Goal: Task Accomplishment & Management: Use online tool/utility

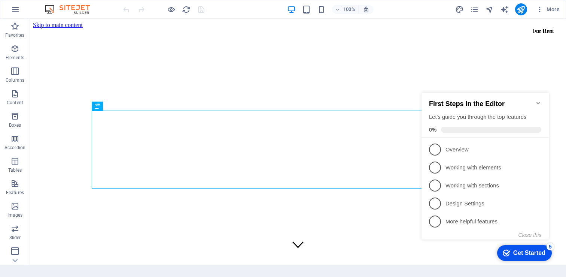
click at [537, 102] on icon "Minimize checklist" at bounding box center [537, 103] width 3 height 2
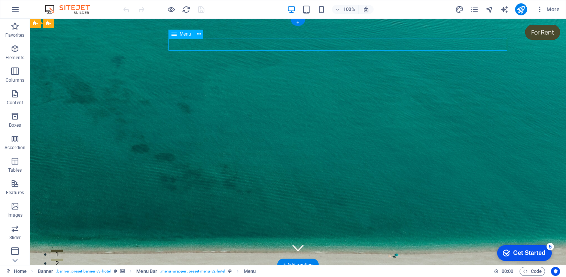
select select
select select "1"
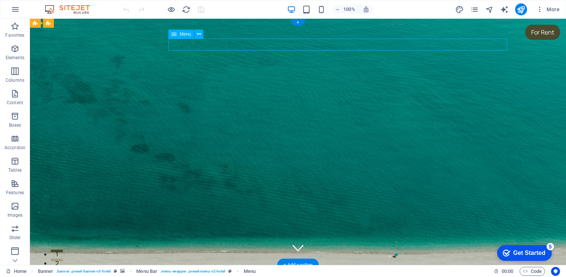
select select
select select "2"
select select
select select "3"
select select
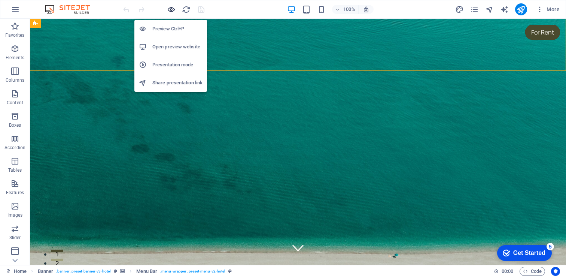
click at [170, 8] on icon "button" at bounding box center [171, 9] width 9 height 9
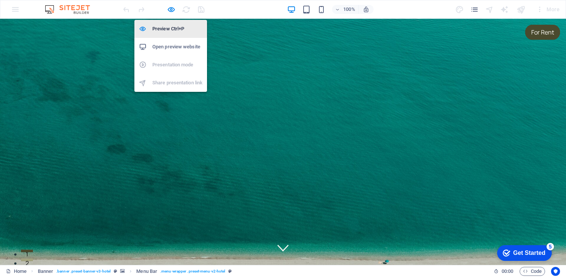
click at [171, 24] on h6 "Preview Ctrl+P" at bounding box center [177, 28] width 50 height 9
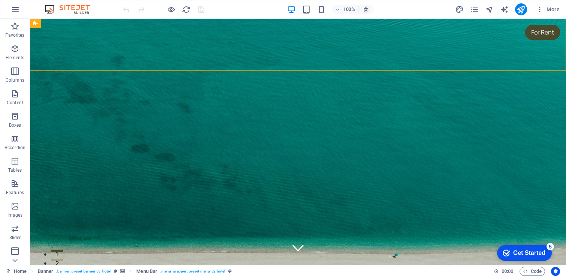
click at [164, 12] on div at bounding box center [164, 9] width 84 height 12
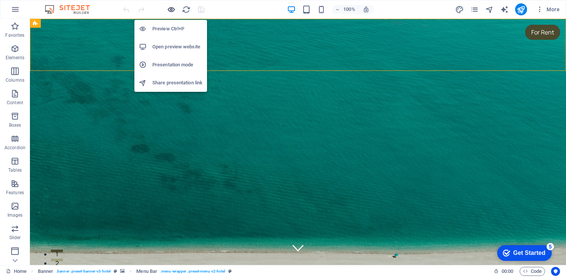
click at [168, 10] on icon "button" at bounding box center [171, 9] width 9 height 9
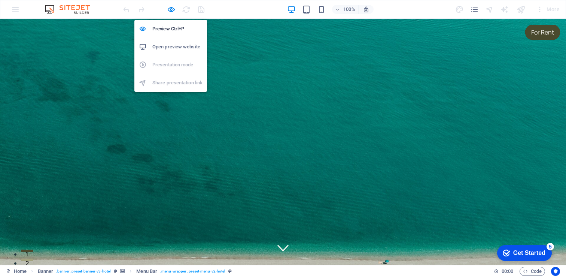
click at [171, 42] on h6 "Open preview website" at bounding box center [177, 46] width 50 height 9
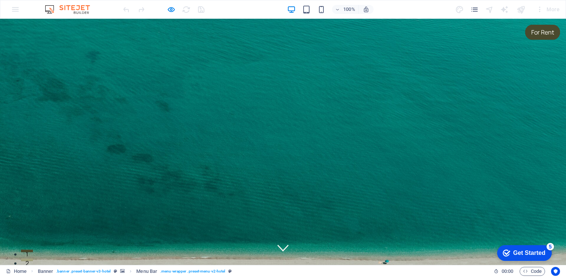
click at [164, 9] on div at bounding box center [164, 9] width 84 height 12
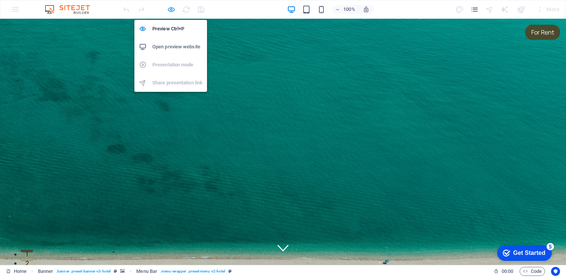
click at [167, 9] on icon "button" at bounding box center [171, 9] width 9 height 9
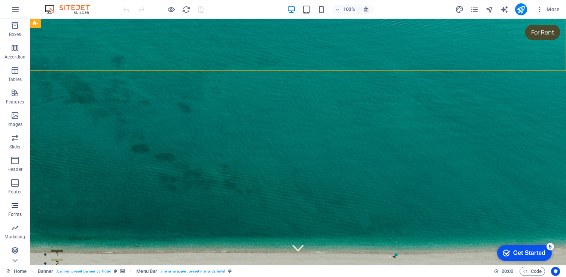
scroll to position [91, 0]
click at [17, 248] on icon "button" at bounding box center [14, 249] width 9 height 9
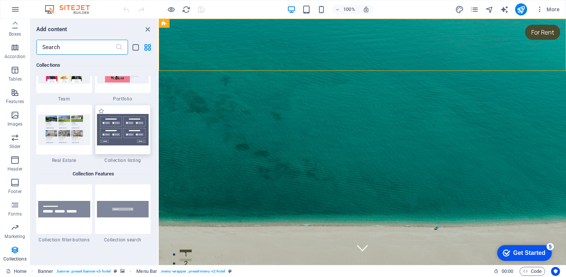
scroll to position [7021, 0]
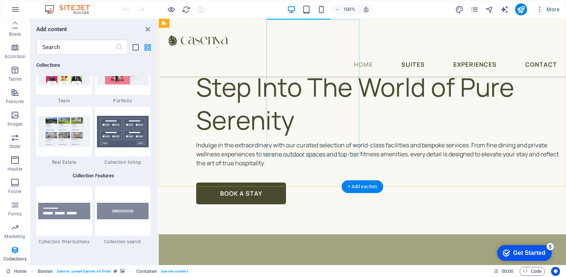
scroll to position [746, 0]
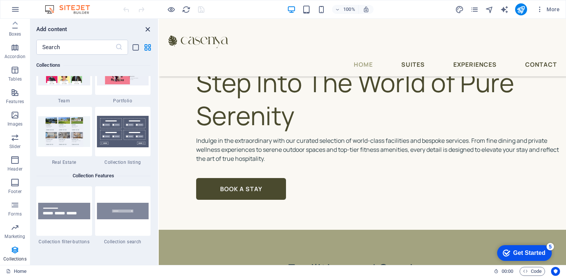
click at [147, 26] on icon "close panel" at bounding box center [147, 29] width 9 height 9
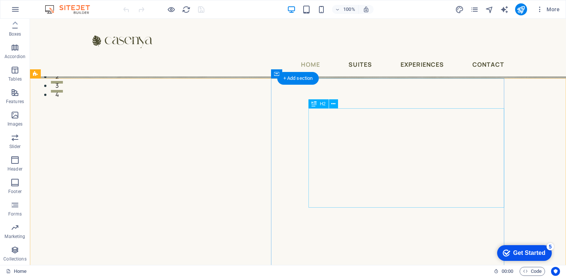
scroll to position [188, 0]
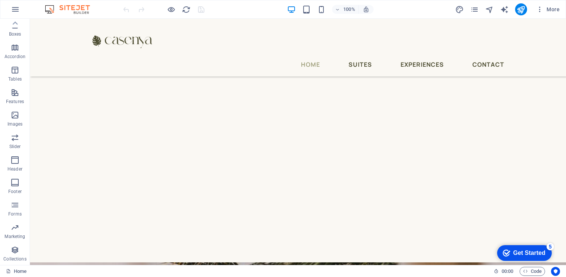
scroll to position [223, 0]
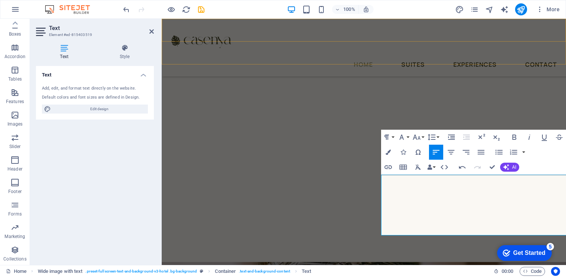
click at [311, 52] on div "Home Suites Experiences Contact" at bounding box center [364, 48] width 404 height 58
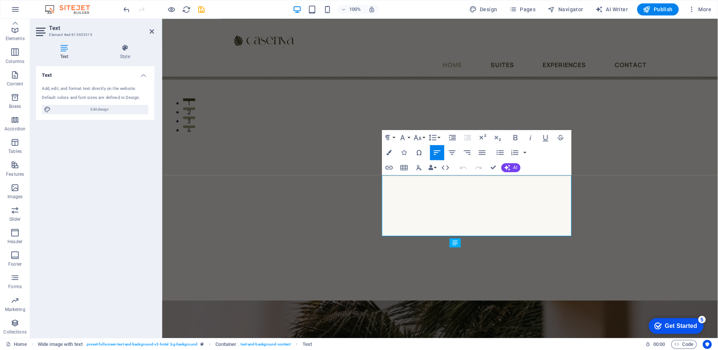
scroll to position [18, 0]
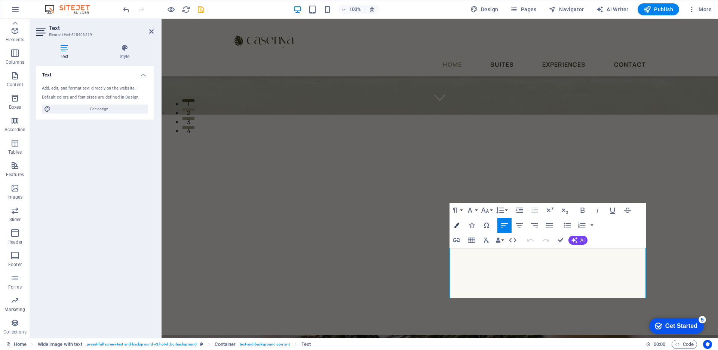
click at [461, 227] on button "Colors" at bounding box center [457, 224] width 14 height 15
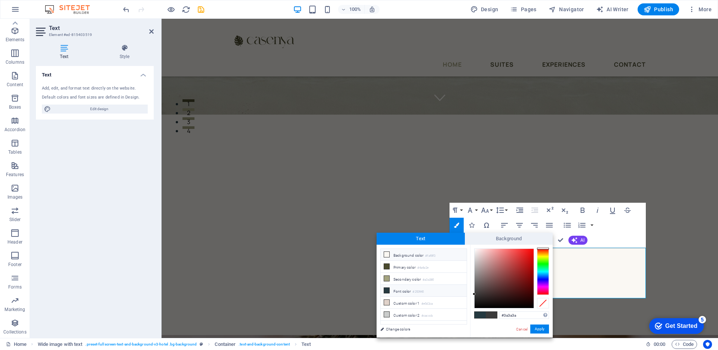
click at [431, 254] on small "#faf8f3" at bounding box center [430, 255] width 10 height 5
type input "#faf8f3"
click at [541, 276] on div at bounding box center [543, 302] width 12 height 10
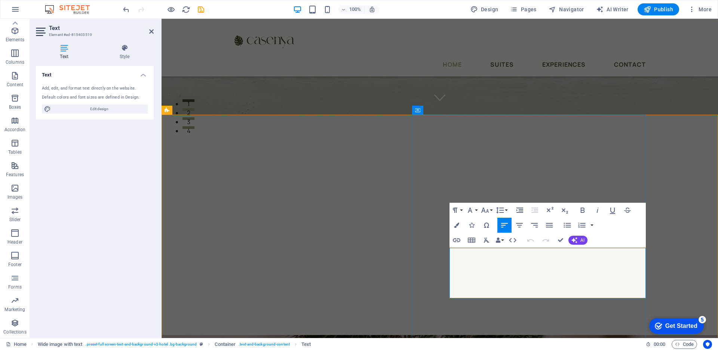
click at [456, 223] on icon "button" at bounding box center [456, 224] width 5 height 5
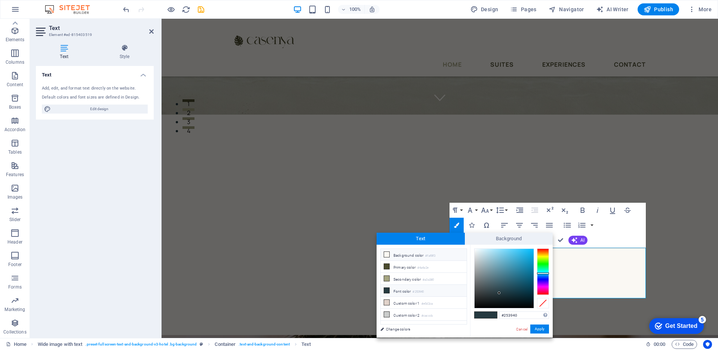
click at [424, 257] on li "Background color #faf8f3" at bounding box center [424, 254] width 86 height 12
type input "#faf8f3"
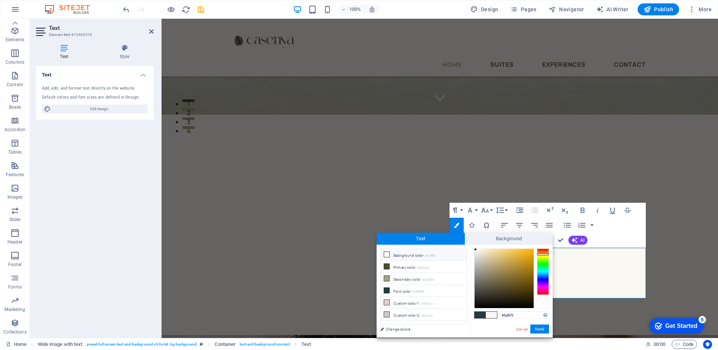
drag, startPoint x: 381, startPoint y: 287, endPoint x: 543, endPoint y: 306, distance: 162.8
click at [543, 276] on div at bounding box center [543, 302] width 12 height 10
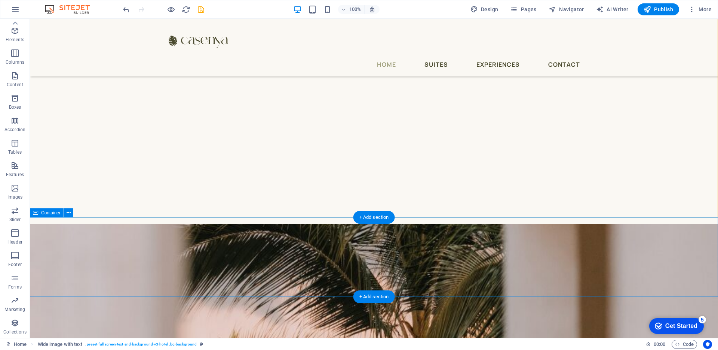
scroll to position [360, 0]
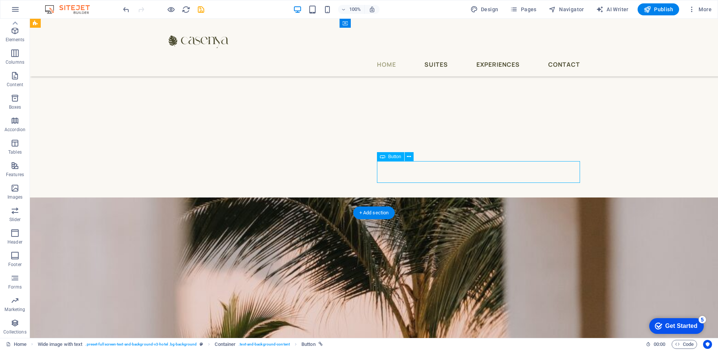
select select "px"
select select "3"
select select
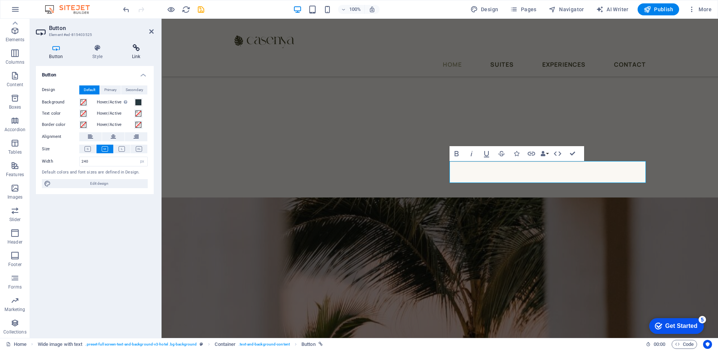
click at [138, 48] on icon at bounding box center [136, 47] width 35 height 7
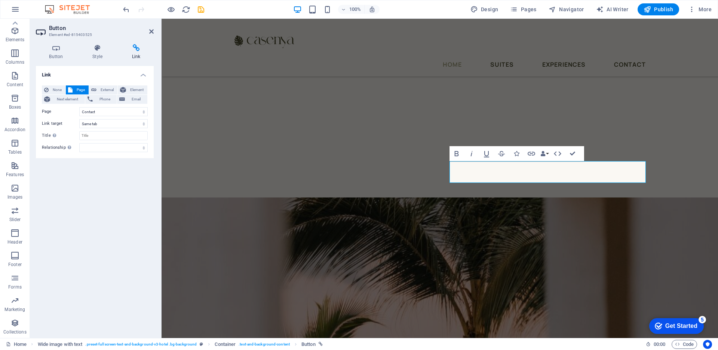
click at [126, 213] on div "Link None Page External Element Next element Phone Email Page Home Suites Exper…" at bounding box center [95, 199] width 118 height 266
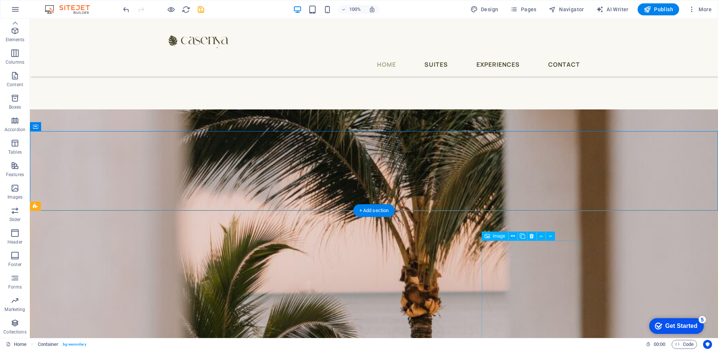
scroll to position [449, 0]
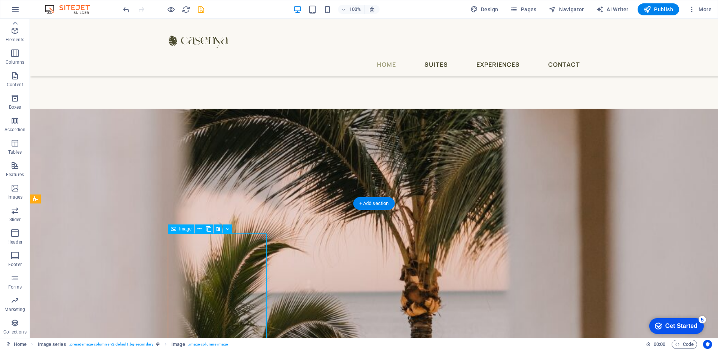
select select "px"
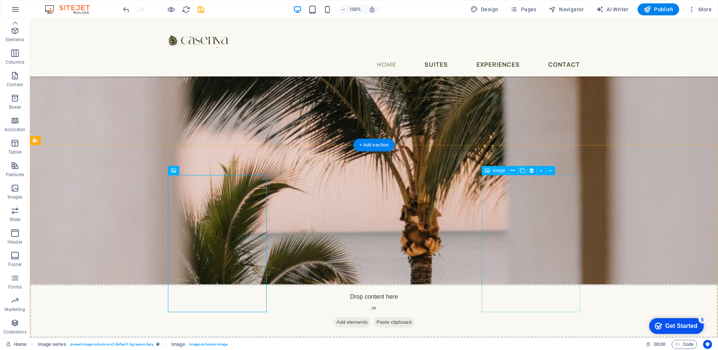
scroll to position [509, 0]
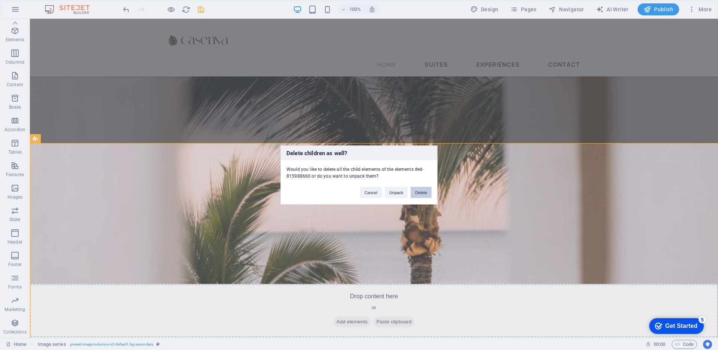
click at [425, 194] on button "Delete" at bounding box center [421, 192] width 21 height 11
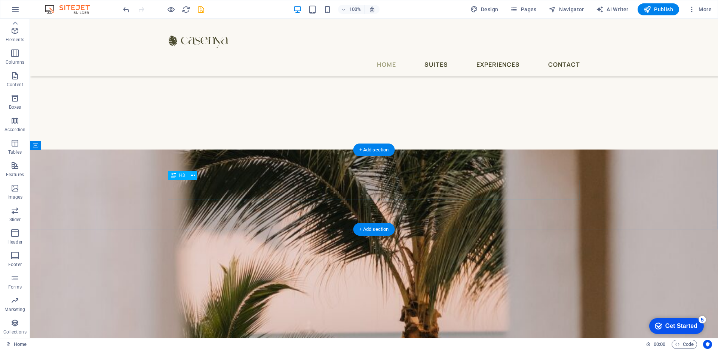
scroll to position [405, 0]
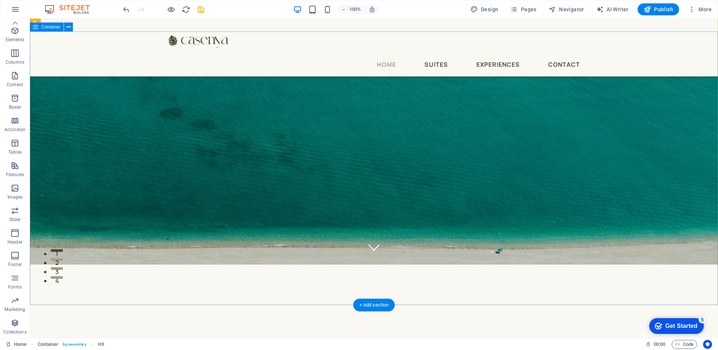
scroll to position [0, 0]
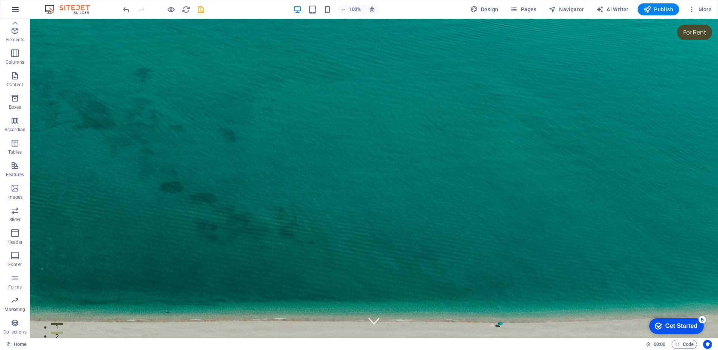
click at [11, 8] on icon "button" at bounding box center [15, 9] width 9 height 9
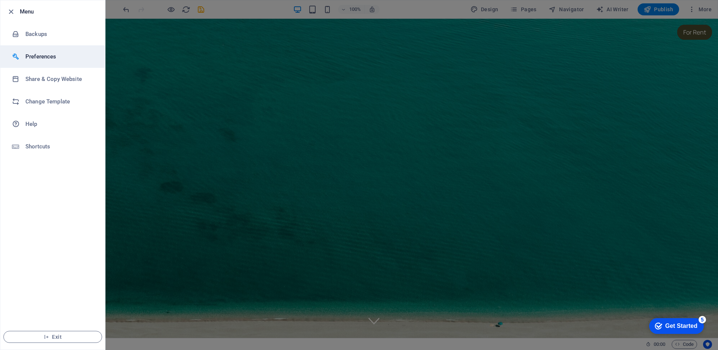
click at [80, 54] on h6 "Preferences" at bounding box center [59, 56] width 69 height 9
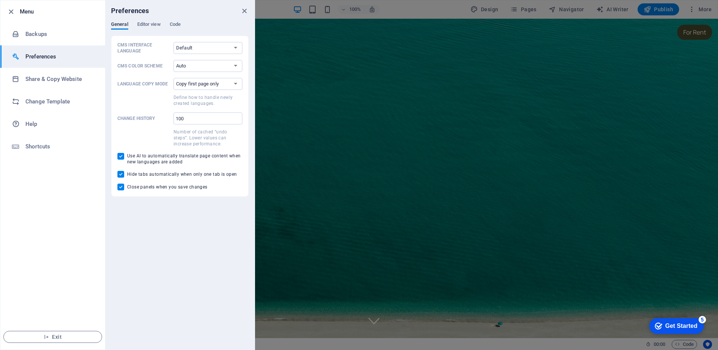
click at [307, 52] on div at bounding box center [359, 175] width 718 height 350
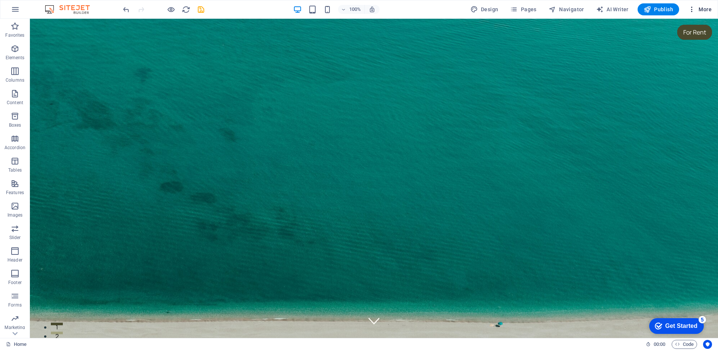
click at [565, 10] on span "More" at bounding box center [701, 9] width 24 height 7
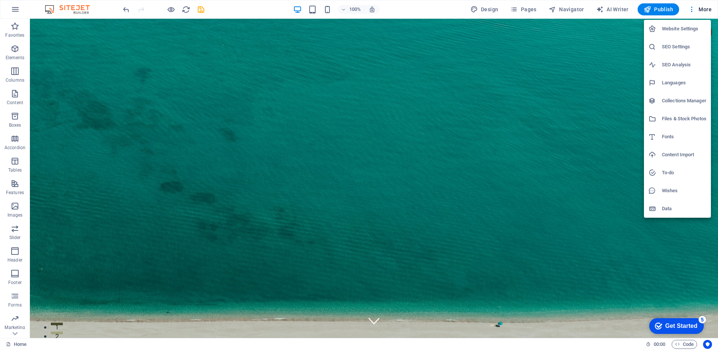
click at [565, 28] on h6 "Website Settings" at bounding box center [684, 28] width 45 height 9
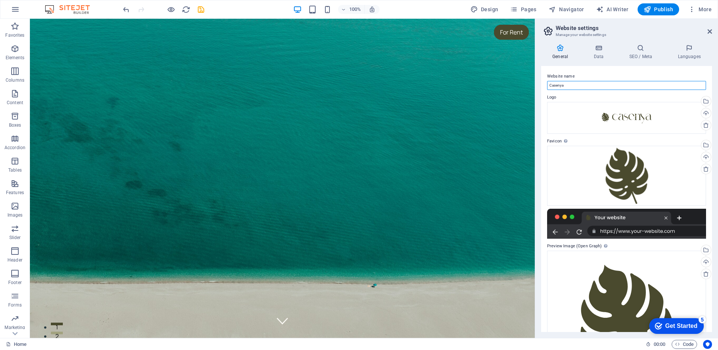
click at [565, 89] on input "Casenya" at bounding box center [626, 85] width 159 height 9
click at [565, 88] on input "Casenya" at bounding box center [626, 85] width 159 height 9
type input "casenya"
click at [565, 72] on label "Website name" at bounding box center [626, 76] width 159 height 9
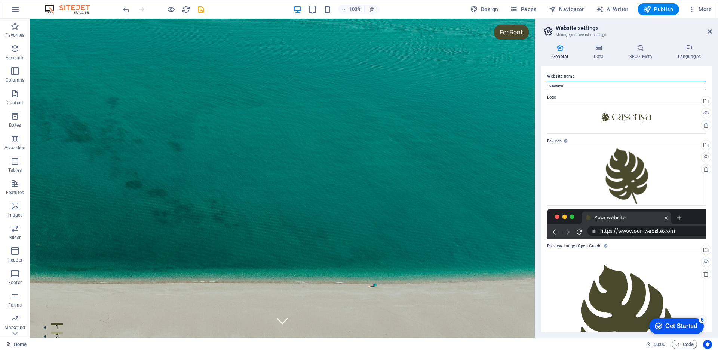
click at [565, 81] on input "casenya" at bounding box center [626, 85] width 159 height 9
click at [565, 51] on icon at bounding box center [599, 47] width 33 height 7
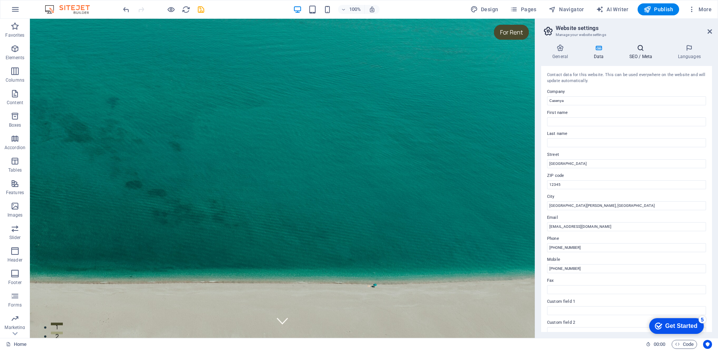
click at [565, 58] on h4 "SEO / Meta" at bounding box center [642, 52] width 49 height 16
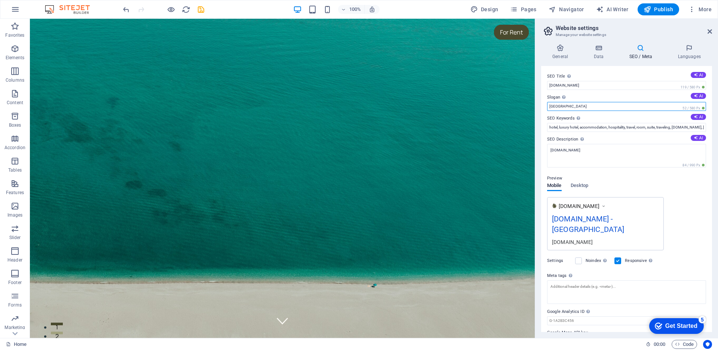
click at [563, 105] on input "[GEOGRAPHIC_DATA]" at bounding box center [626, 106] width 159 height 9
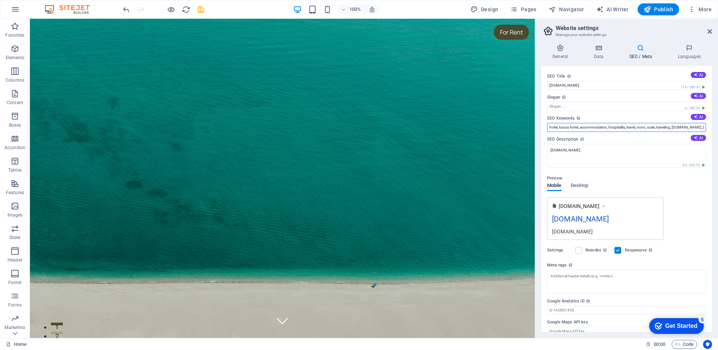
click at [565, 130] on input "hotel, luxury hotel, accommodation, hospitality, travel, room, suite, traveling…" at bounding box center [626, 127] width 159 height 9
click at [565, 95] on button "AI" at bounding box center [698, 96] width 15 height 6
drag, startPoint x: 561, startPoint y: 51, endPoint x: 574, endPoint y: 47, distance: 14.4
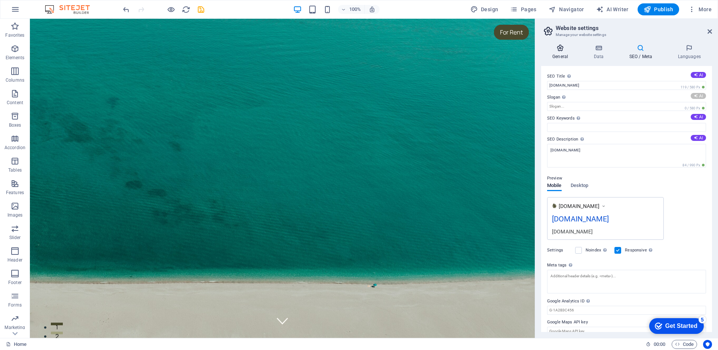
click at [560, 50] on icon at bounding box center [560, 47] width 38 height 7
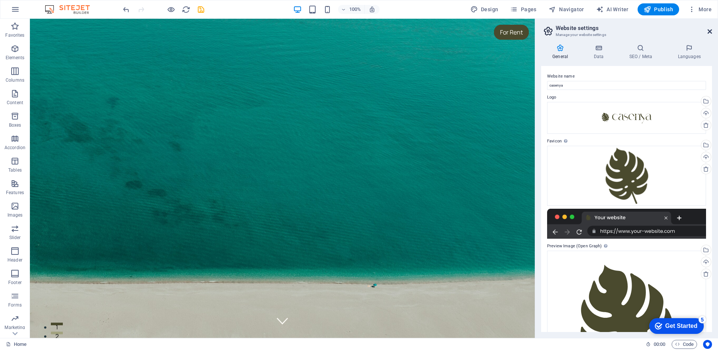
click at [565, 30] on icon at bounding box center [710, 31] width 4 height 6
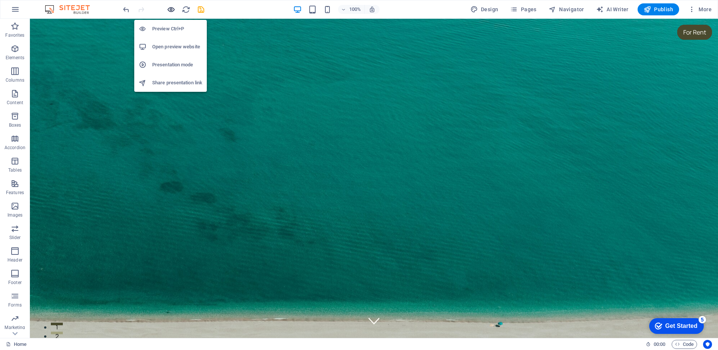
click at [175, 6] on icon "button" at bounding box center [171, 9] width 9 height 9
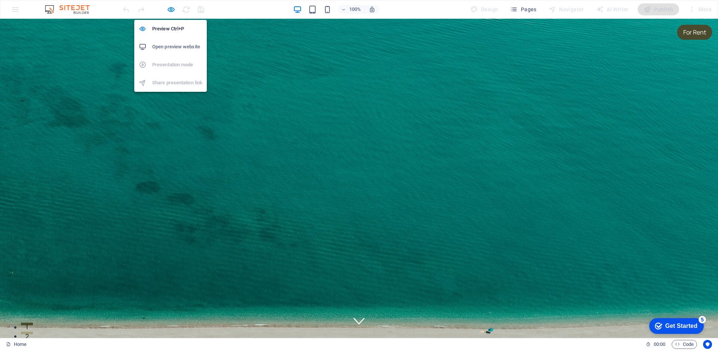
click at [173, 42] on h6 "Open preview website" at bounding box center [177, 46] width 50 height 9
click at [174, 10] on icon "button" at bounding box center [171, 9] width 9 height 9
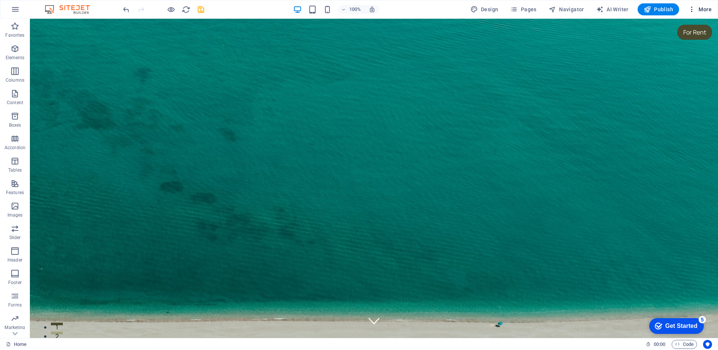
click at [565, 9] on span "More" at bounding box center [701, 9] width 24 height 7
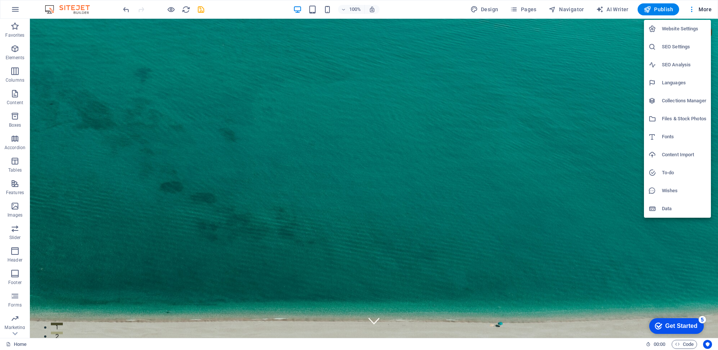
click at [565, 31] on h6 "Website Settings" at bounding box center [684, 28] width 45 height 9
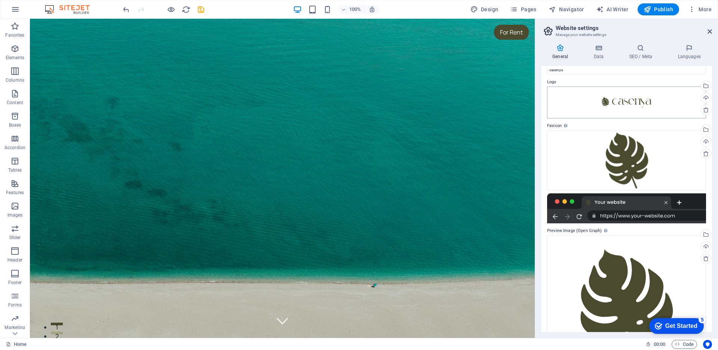
scroll to position [35, 0]
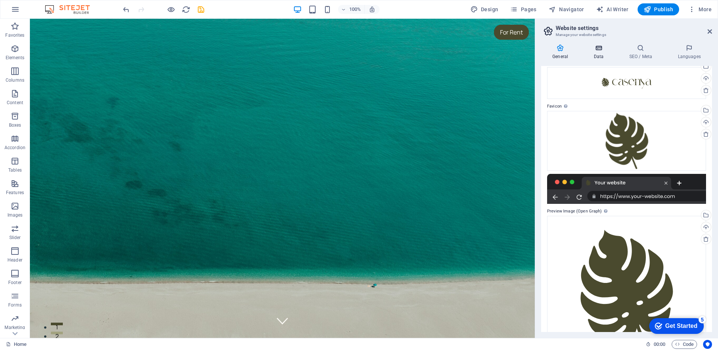
click at [565, 45] on icon at bounding box center [599, 47] width 33 height 7
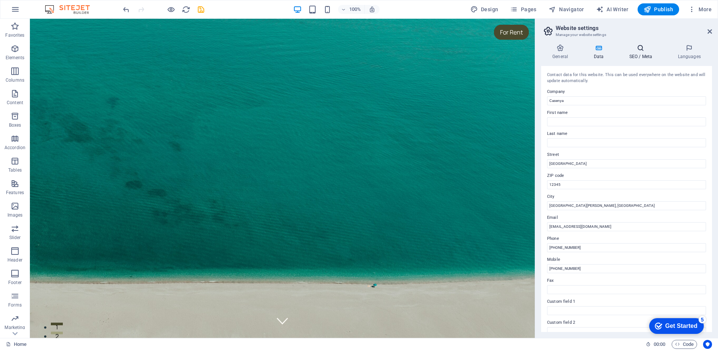
click at [565, 57] on h4 "SEO / Meta" at bounding box center [642, 52] width 49 height 16
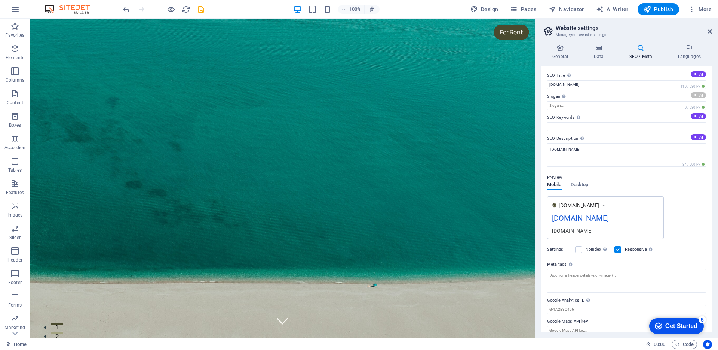
scroll to position [0, 0]
click at [565, 104] on input "Slogan The slogan of your website. AI" at bounding box center [626, 106] width 159 height 9
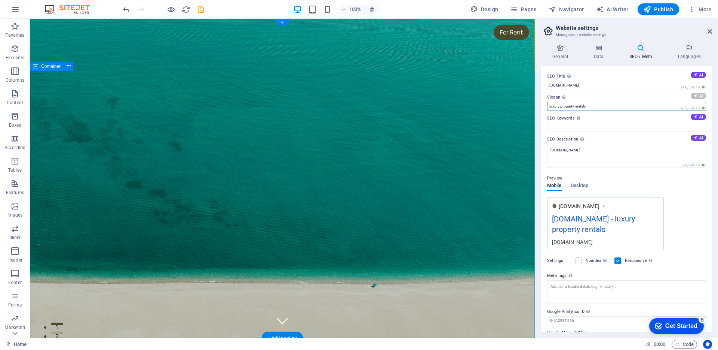
type input "luxury property rentals"
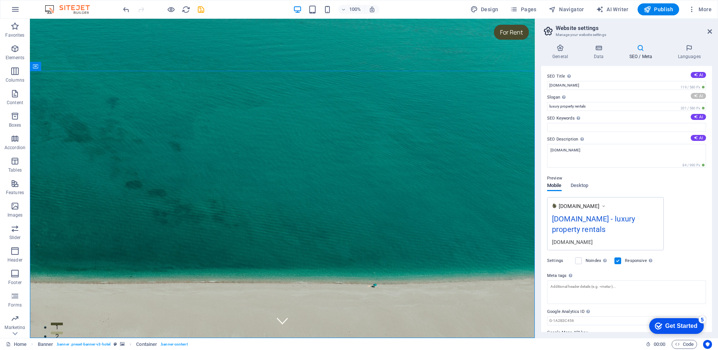
click at [565, 276] on div "Get Started" at bounding box center [682, 325] width 32 height 7
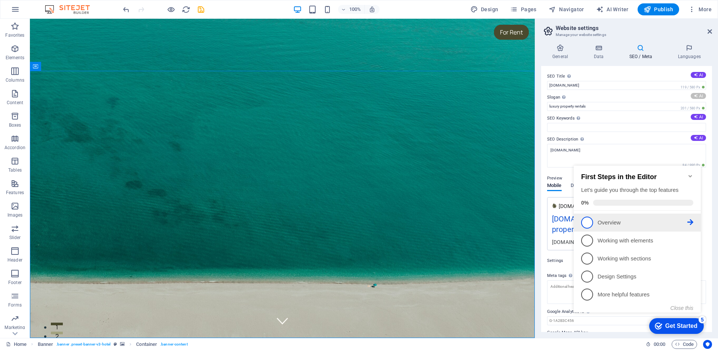
click at [565, 224] on span "1" at bounding box center [588, 222] width 12 height 12
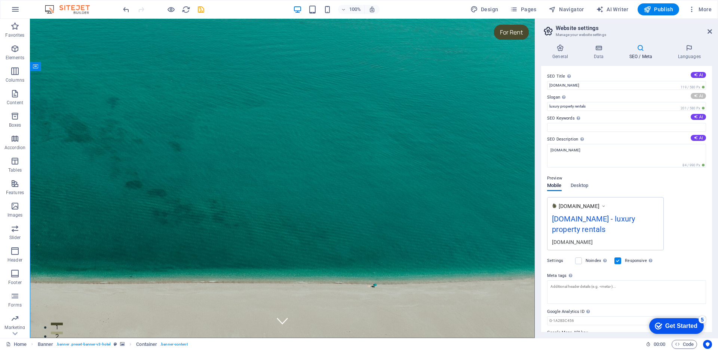
click at [565, 276] on div "Get Started" at bounding box center [682, 325] width 32 height 7
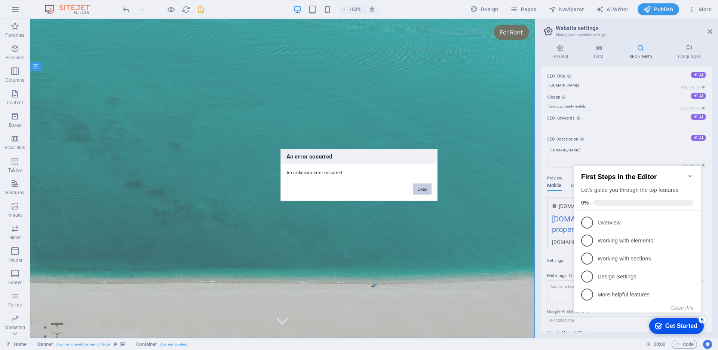
drag, startPoint x: 427, startPoint y: 193, endPoint x: 495, endPoint y: 161, distance: 75.7
click at [427, 193] on button "Okay" at bounding box center [422, 188] width 19 height 11
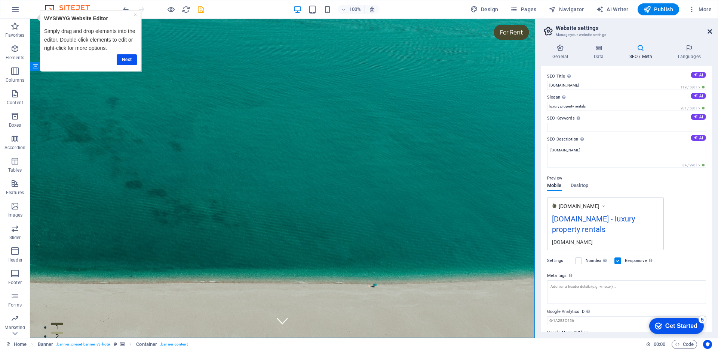
click at [565, 30] on icon at bounding box center [710, 31] width 4 height 6
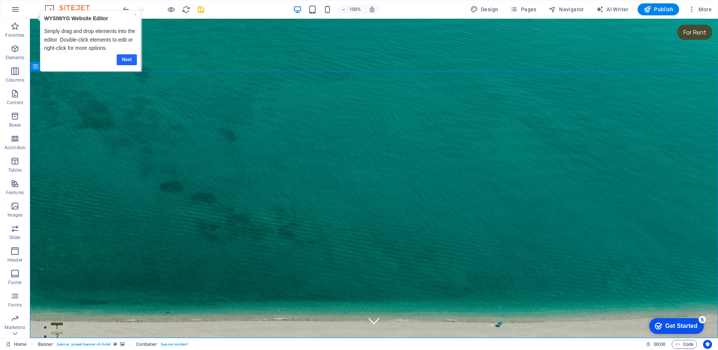
click at [125, 58] on link "Next" at bounding box center [127, 59] width 20 height 11
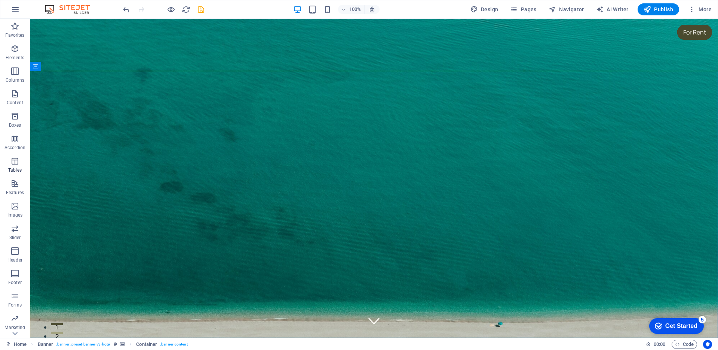
scroll to position [18, 0]
click at [14, 276] on icon "button" at bounding box center [14, 322] width 9 height 9
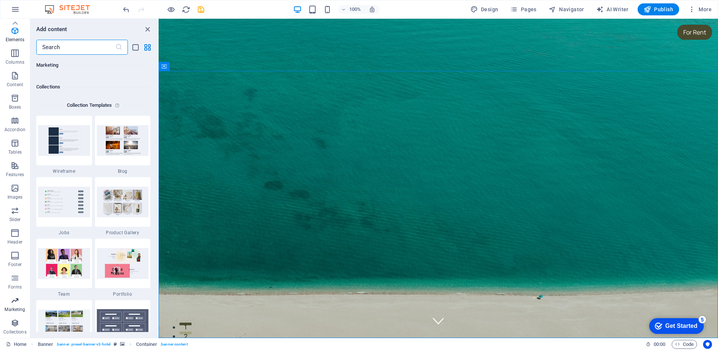
scroll to position [6850, 0]
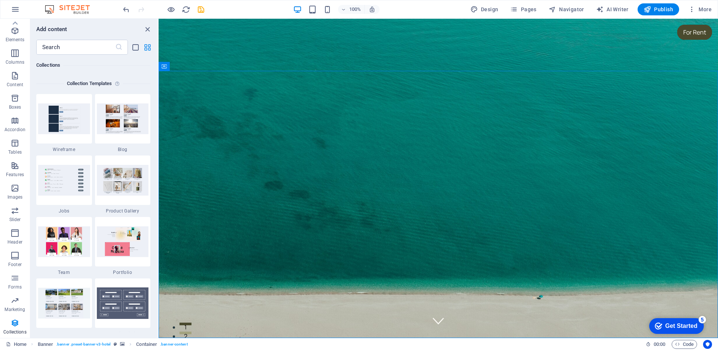
click at [148, 47] on icon "grid-view" at bounding box center [147, 47] width 9 height 9
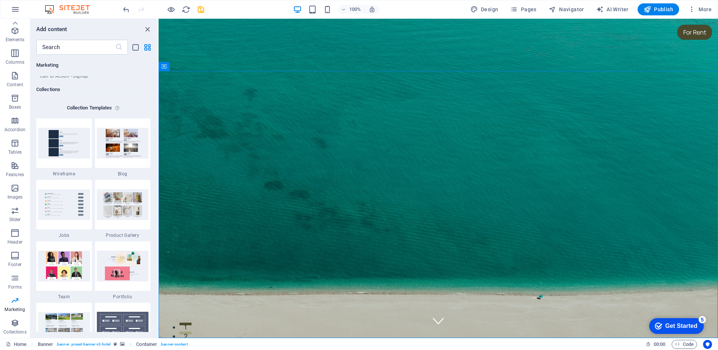
scroll to position [6823, 0]
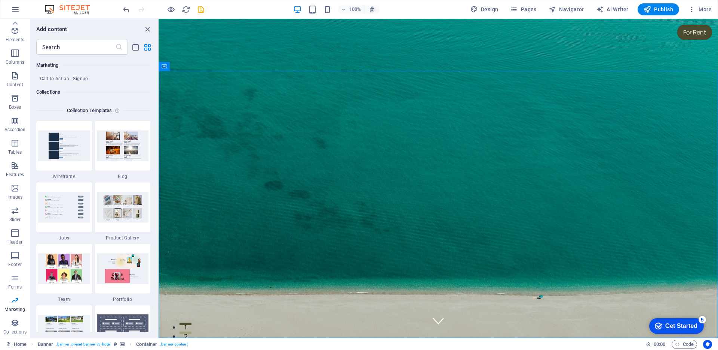
click at [53, 91] on h6 "Collections" at bounding box center [93, 92] width 114 height 9
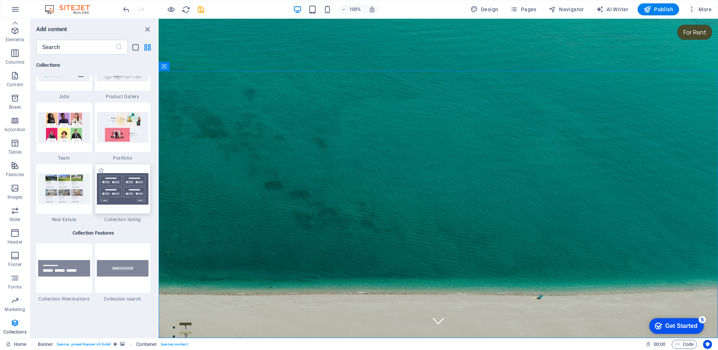
scroll to position [6962, 0]
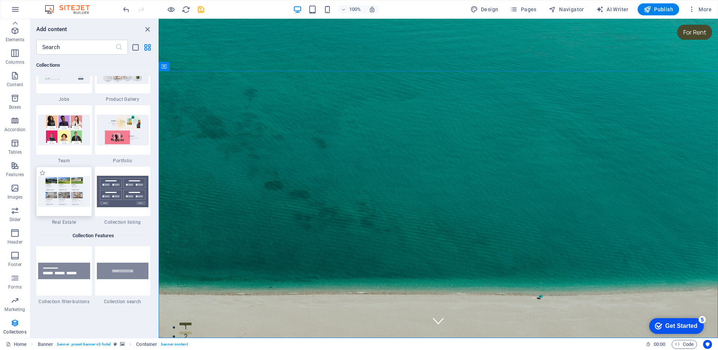
click at [59, 200] on img at bounding box center [64, 191] width 52 height 30
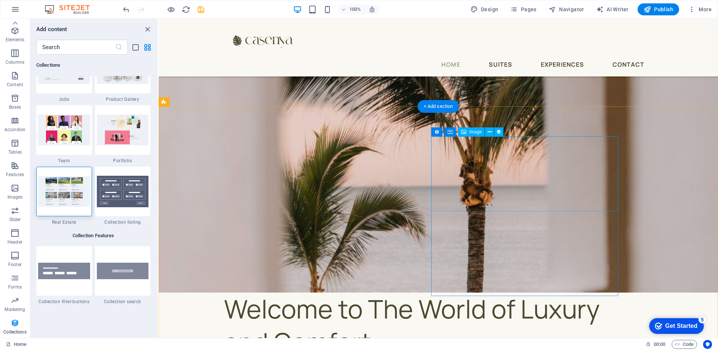
scroll to position [546, 0]
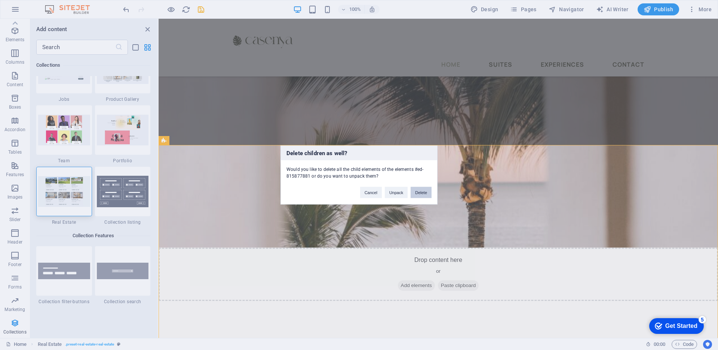
click at [419, 192] on button "Delete" at bounding box center [421, 192] width 21 height 11
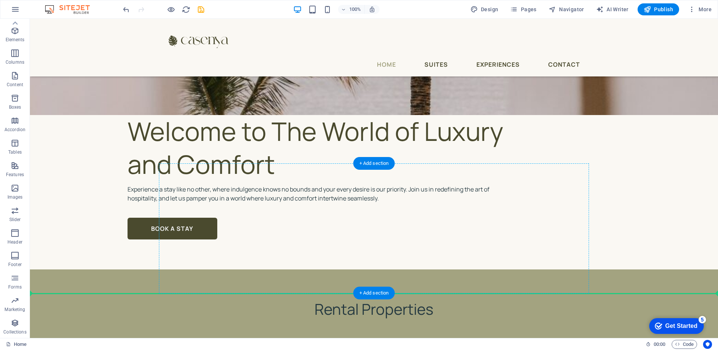
scroll to position [757, 0]
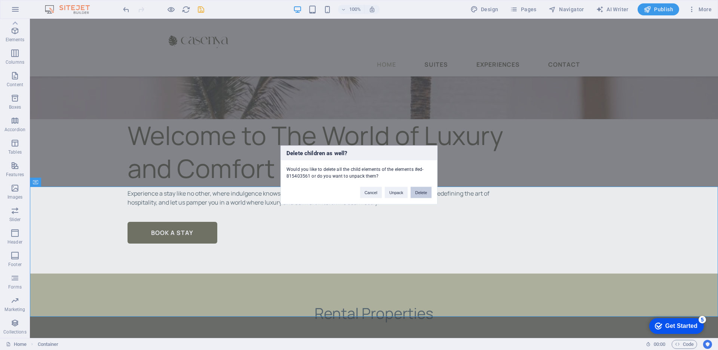
click at [425, 194] on button "Delete" at bounding box center [421, 192] width 21 height 11
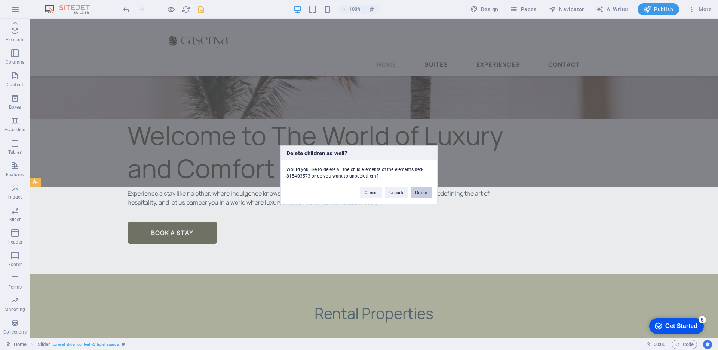
click at [428, 195] on button "Delete" at bounding box center [421, 192] width 21 height 11
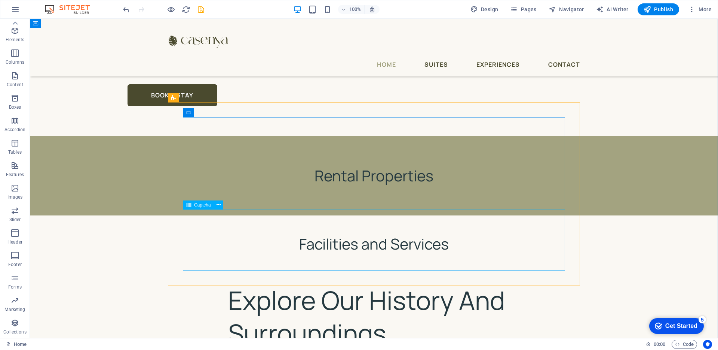
scroll to position [892, 0]
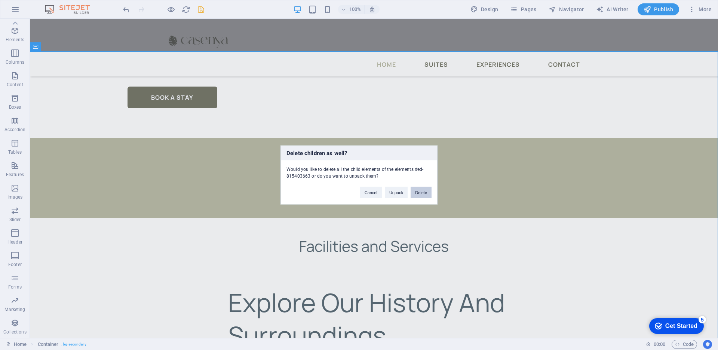
click at [422, 194] on button "Delete" at bounding box center [421, 192] width 21 height 11
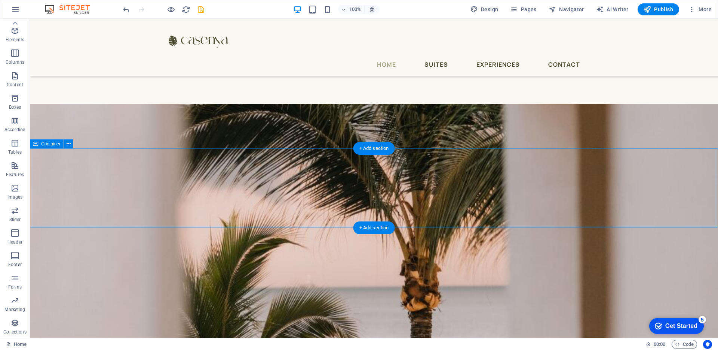
scroll to position [461, 0]
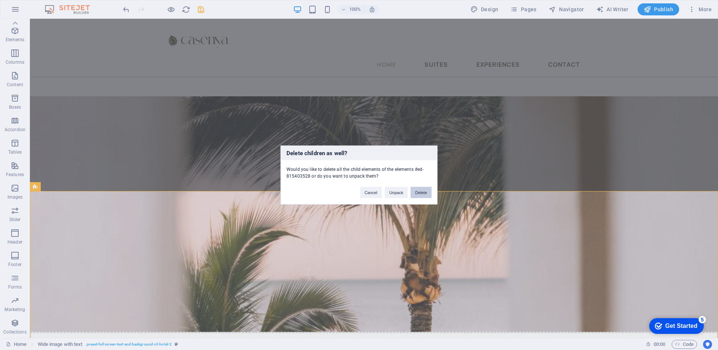
click at [425, 192] on button "Delete" at bounding box center [421, 192] width 21 height 11
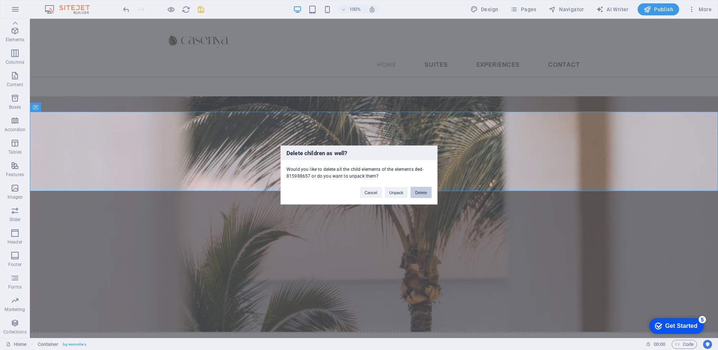
click at [424, 193] on button "Delete" at bounding box center [421, 192] width 21 height 11
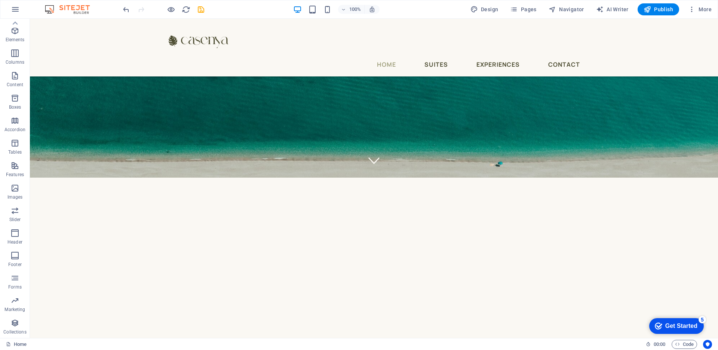
scroll to position [158, 0]
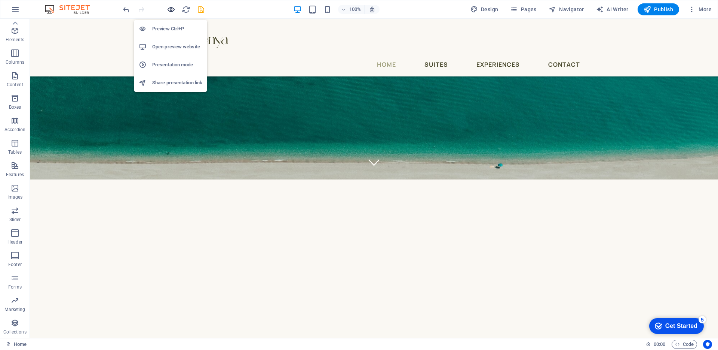
click at [168, 8] on icon "button" at bounding box center [171, 9] width 9 height 9
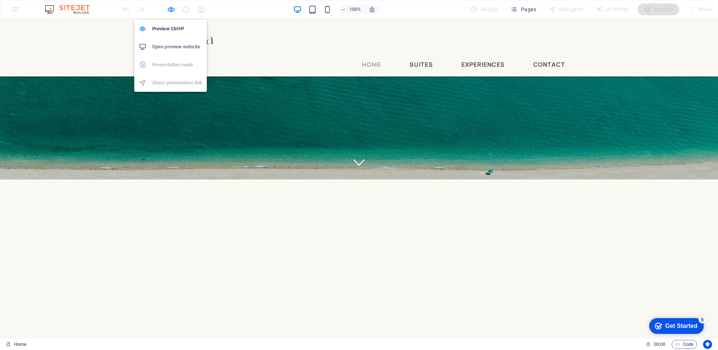
click at [175, 48] on h6 "Open preview website" at bounding box center [177, 46] width 50 height 9
click at [172, 7] on icon "button" at bounding box center [171, 9] width 9 height 9
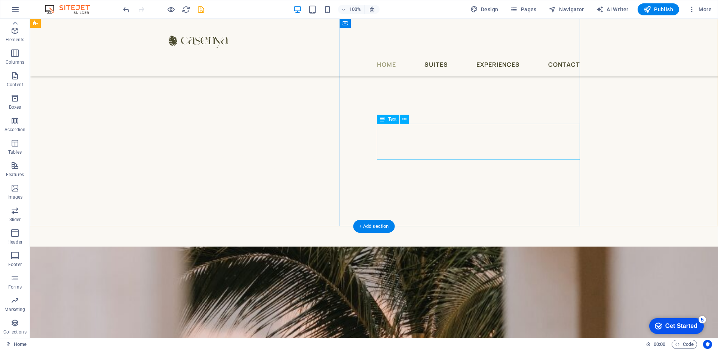
scroll to position [278, 0]
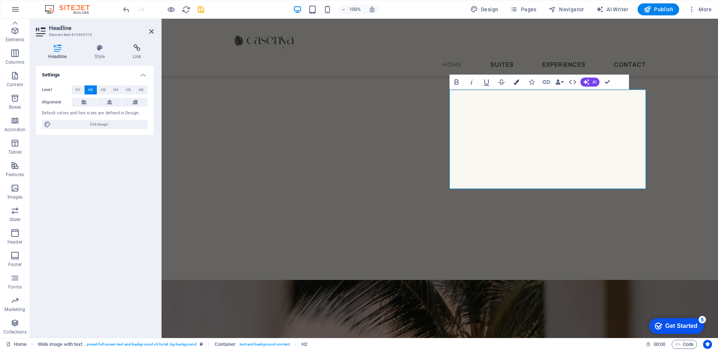
click at [515, 81] on icon "button" at bounding box center [516, 81] width 5 height 5
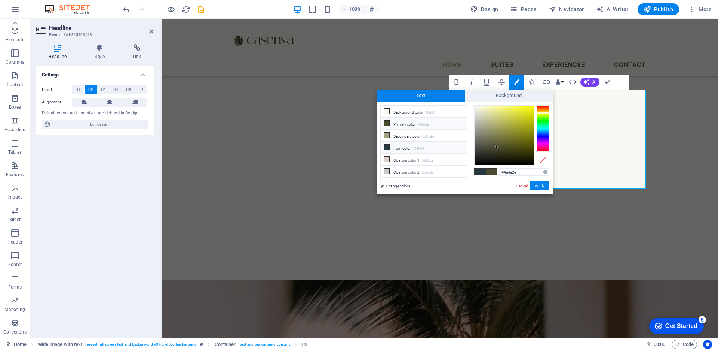
click at [409, 126] on li "Primary color #4a4a2e" at bounding box center [424, 123] width 86 height 12
click at [540, 186] on button "Apply" at bounding box center [540, 185] width 19 height 9
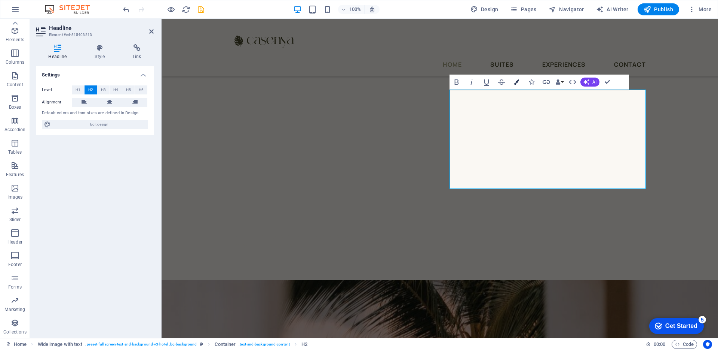
click at [518, 85] on button "Colors" at bounding box center [517, 81] width 14 height 15
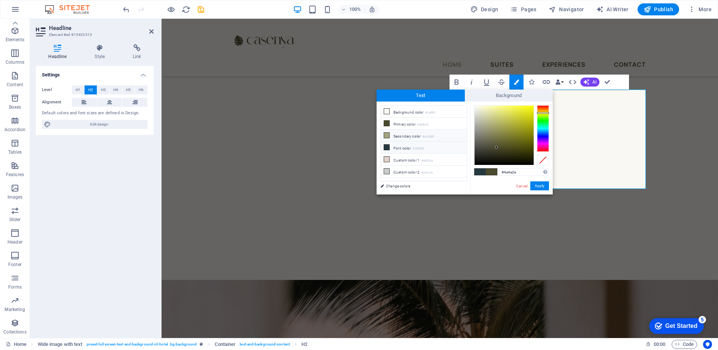
click at [421, 138] on li "Secondary color #a3a380" at bounding box center [424, 135] width 86 height 12
click at [539, 183] on button "Apply" at bounding box center [540, 185] width 19 height 9
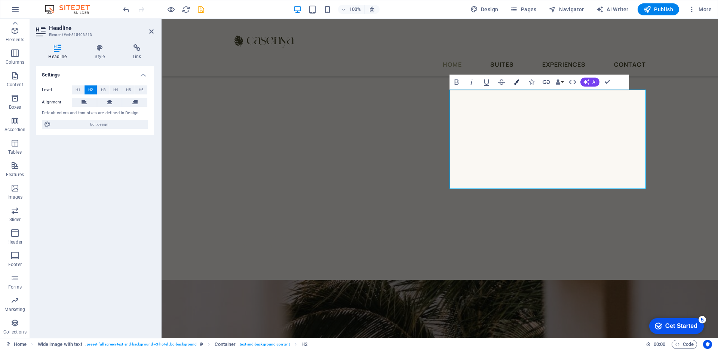
click at [517, 82] on icon "button" at bounding box center [516, 81] width 5 height 5
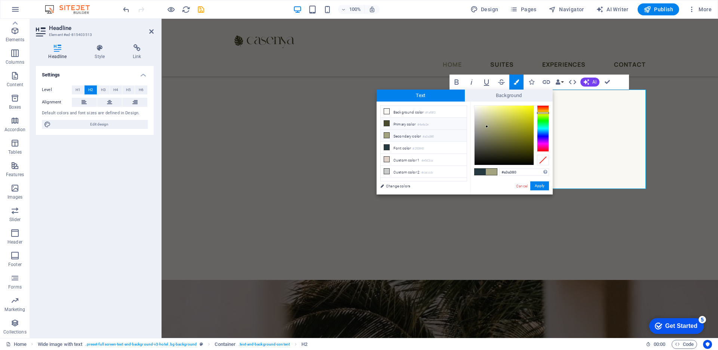
click at [424, 124] on small "#4a4a2e" at bounding box center [423, 124] width 11 height 5
type input "#4a4a2e"
click at [540, 186] on button "Apply" at bounding box center [540, 185] width 19 height 9
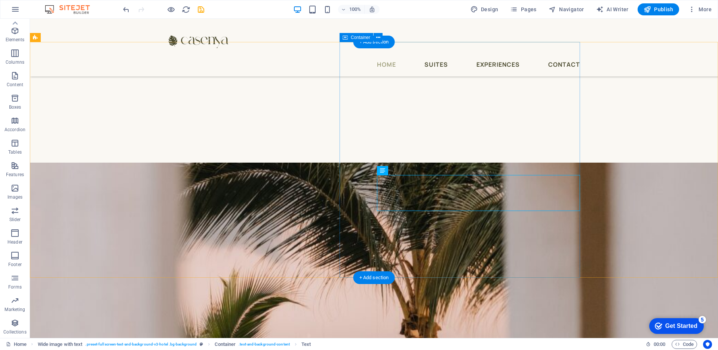
scroll to position [409, 0]
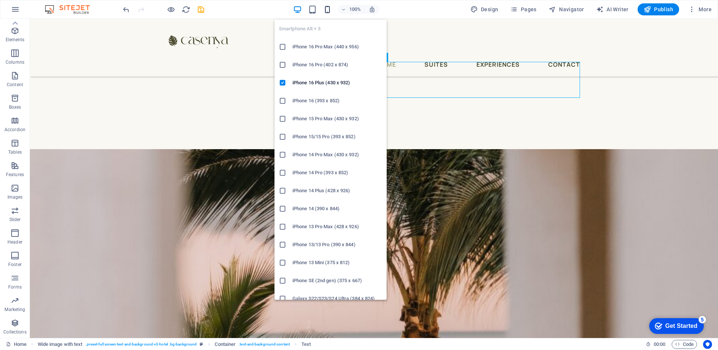
click at [331, 9] on icon "button" at bounding box center [327, 9] width 9 height 9
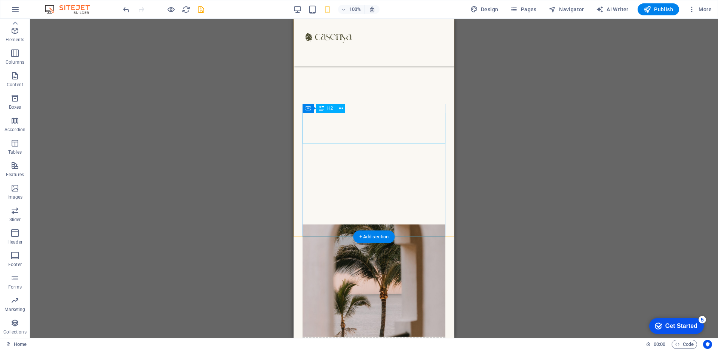
scroll to position [254, 0]
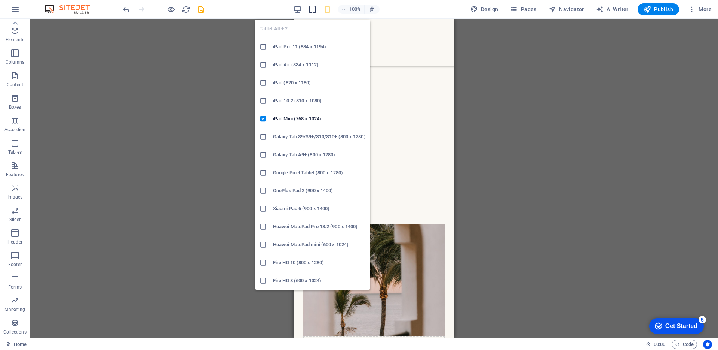
click at [311, 10] on icon "button" at bounding box center [312, 9] width 9 height 9
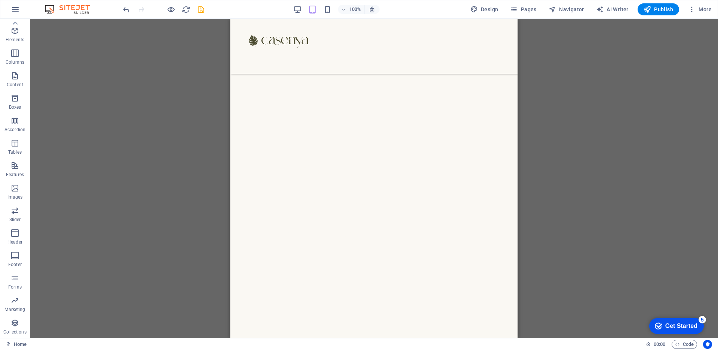
click at [304, 10] on div "100%" at bounding box center [336, 9] width 86 height 12
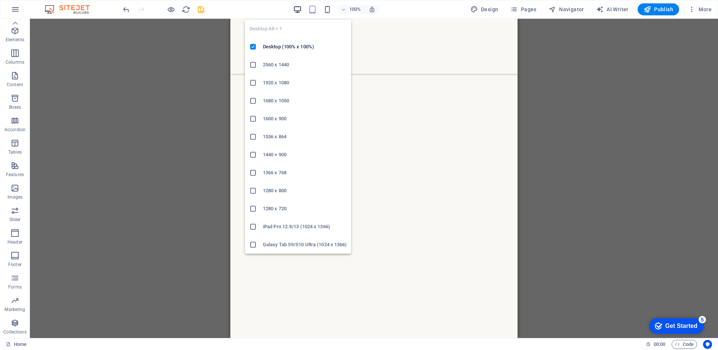
click at [299, 7] on icon "button" at bounding box center [297, 9] width 9 height 9
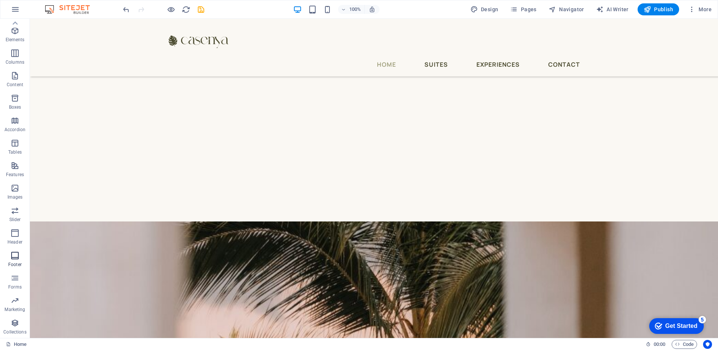
scroll to position [346, 0]
